Goal: Task Accomplishment & Management: Use online tool/utility

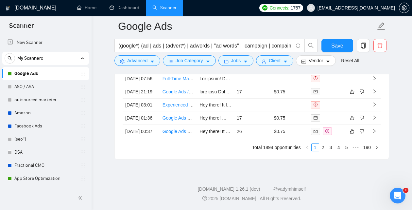
scroll to position [1788, 0]
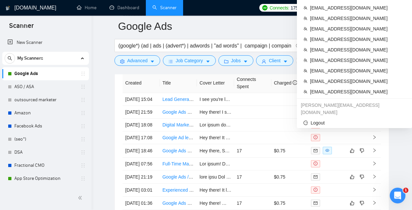
scroll to position [1714, 0]
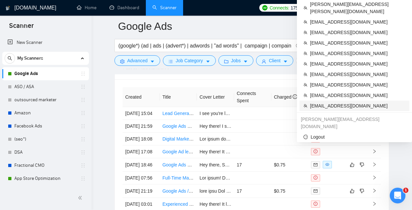
click at [338, 102] on span "[EMAIL_ADDRESS][DOMAIN_NAME]" at bounding box center [358, 105] width 96 height 7
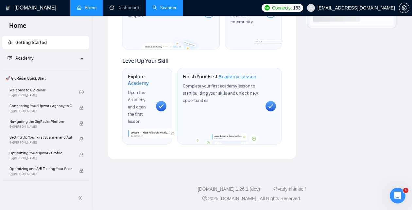
scroll to position [421, 0]
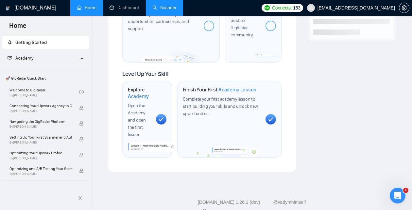
click at [157, 9] on link "Scanner" at bounding box center [165, 8] width 24 height 6
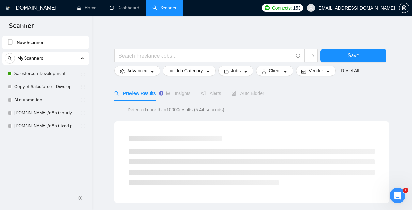
click at [66, 58] on div "My Scanners" at bounding box center [46, 58] width 82 height 13
click at [55, 73] on link "Salesforce + Development" at bounding box center [45, 73] width 62 height 13
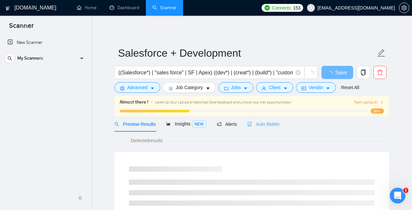
click at [278, 119] on div "Auto Bidder" at bounding box center [263, 123] width 32 height 15
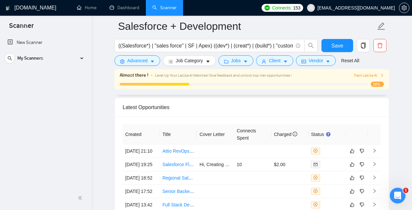
scroll to position [1709, 0]
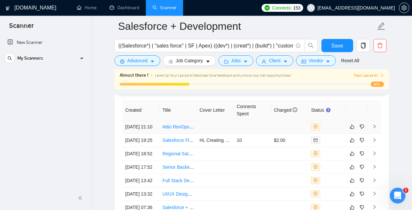
click at [283, 134] on td at bounding box center [290, 126] width 37 height 13
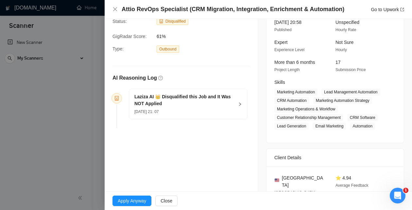
scroll to position [65, 0]
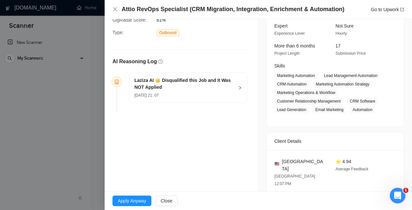
click at [240, 87] on icon "right" at bounding box center [240, 88] width 4 height 4
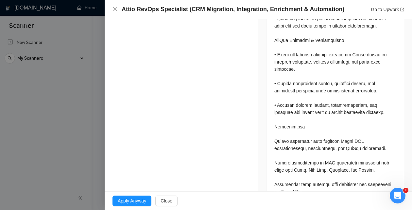
scroll to position [0, 0]
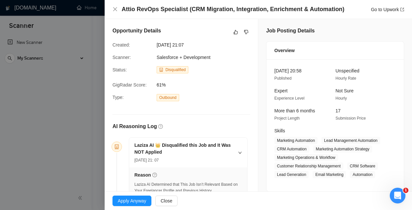
click at [209, 139] on div "Laziza AI 👑 Disqualified this Job and It Was NOT Applied [DATE] 21: 07" at bounding box center [188, 152] width 118 height 30
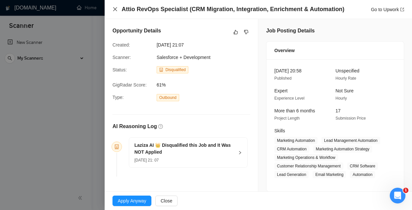
click at [115, 9] on icon "close" at bounding box center [115, 9] width 5 height 5
